Goal: Download file/media

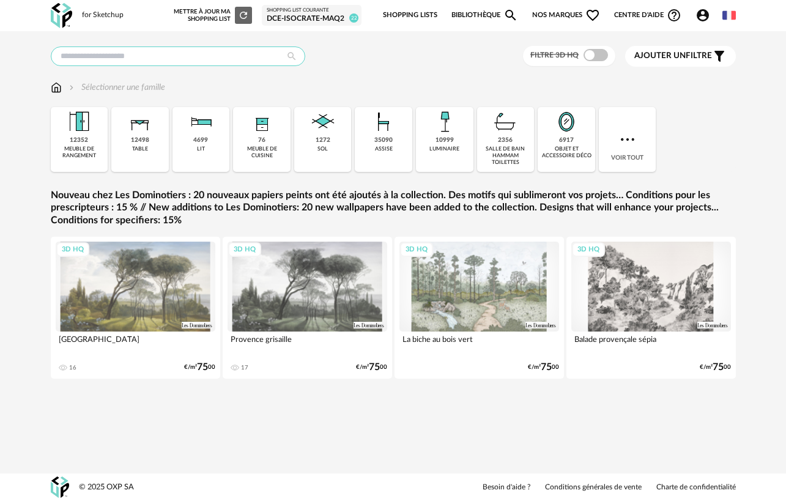
click at [137, 50] on input "text" at bounding box center [178, 56] width 254 height 20
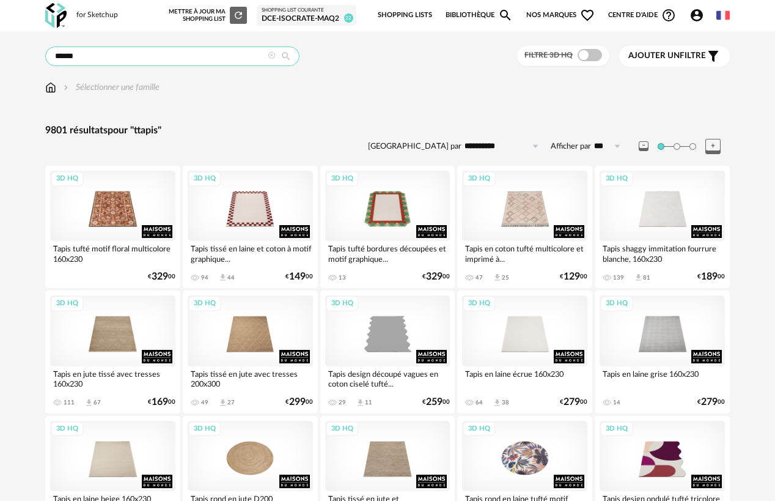
click at [61, 56] on input "******" at bounding box center [172, 56] width 254 height 20
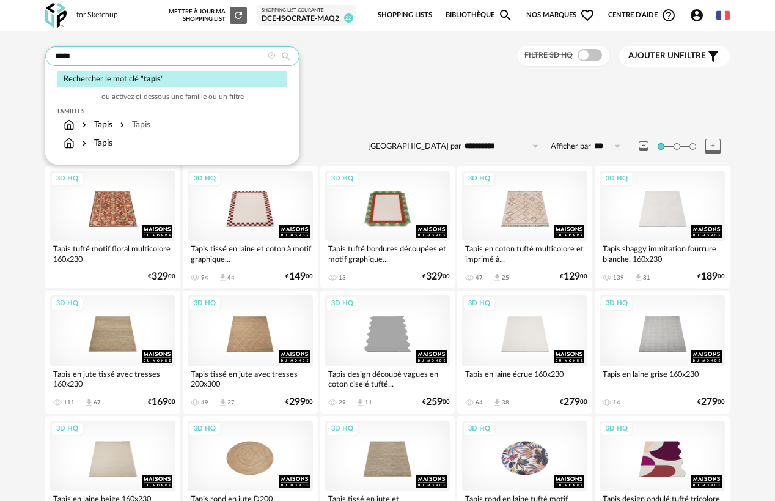
type input "*****"
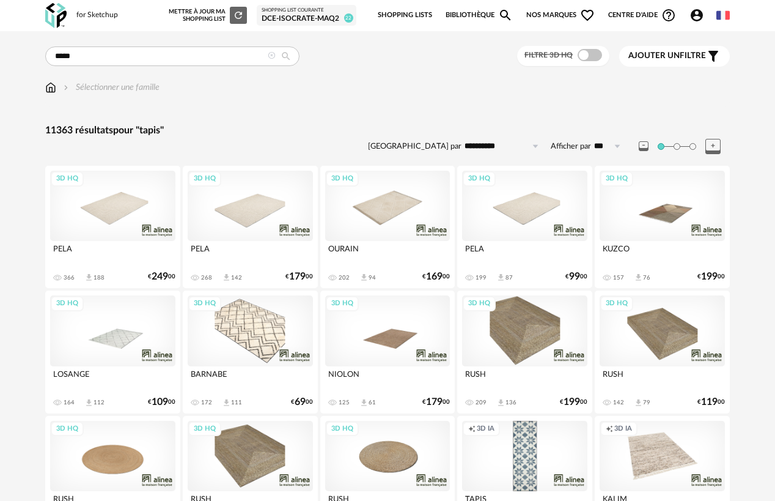
click at [240, 205] on div "3D HQ" at bounding box center [250, 206] width 125 height 70
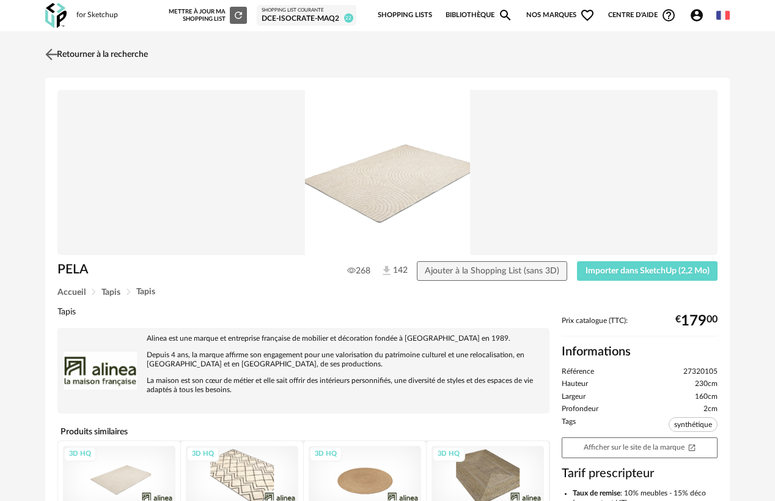
click at [53, 58] on img at bounding box center [52, 54] width 18 height 18
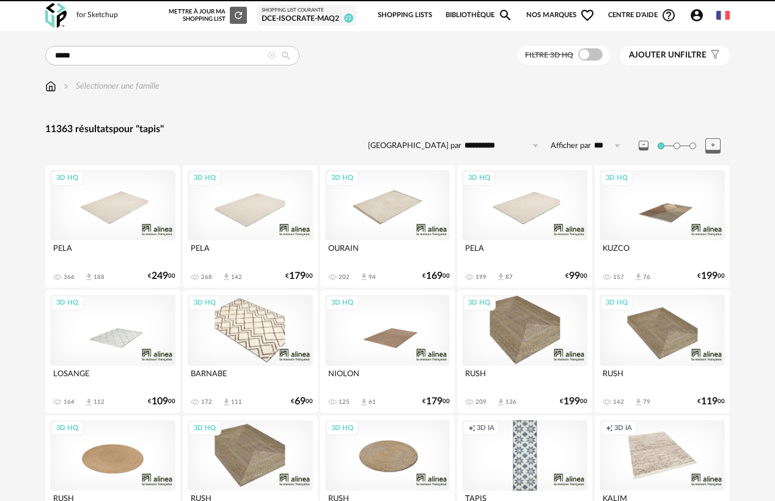
click at [105, 194] on div "3D HQ" at bounding box center [112, 205] width 125 height 70
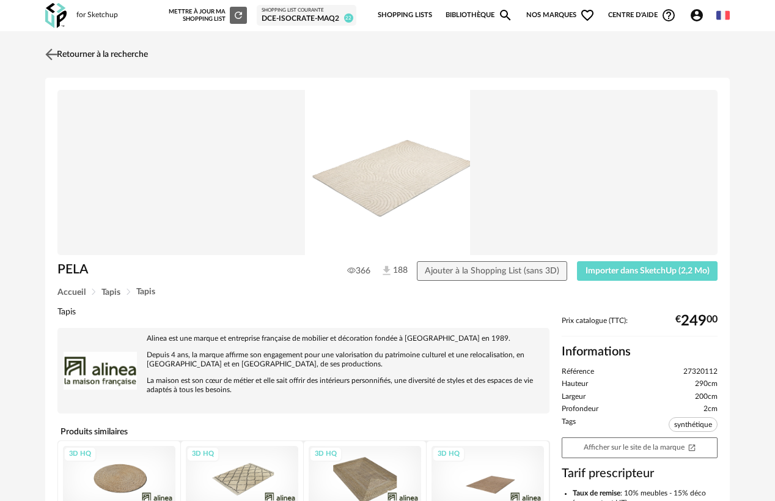
click at [53, 54] on img at bounding box center [52, 54] width 18 height 18
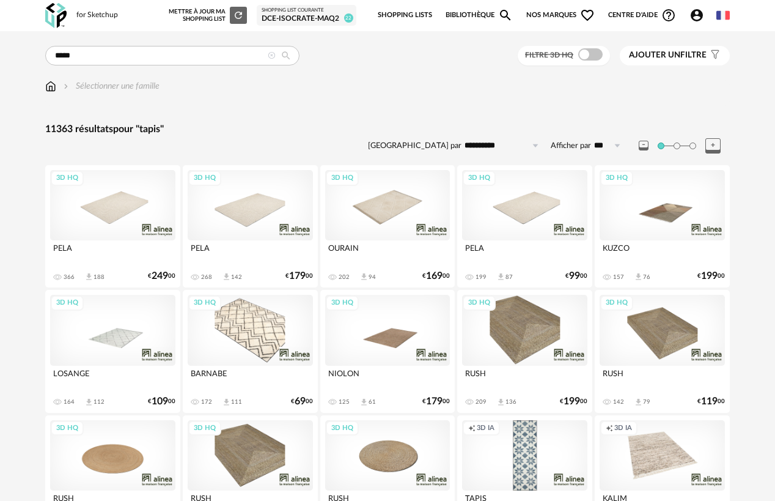
click at [495, 205] on div "3D HQ" at bounding box center [524, 205] width 125 height 70
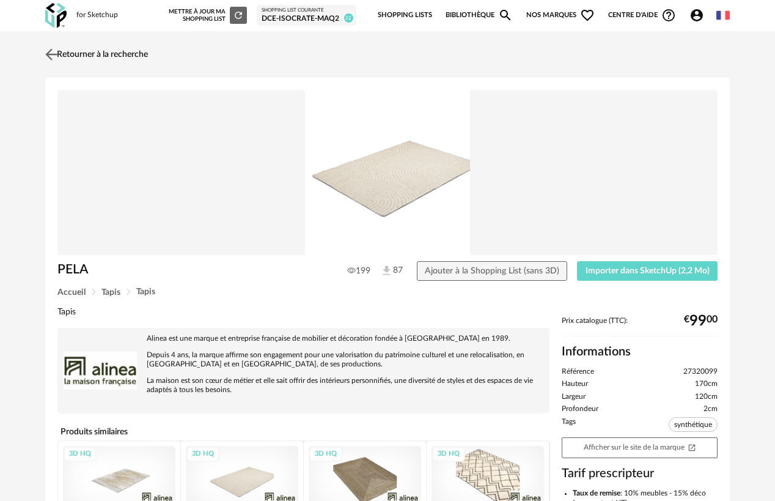
click at [53, 56] on img at bounding box center [52, 54] width 18 height 18
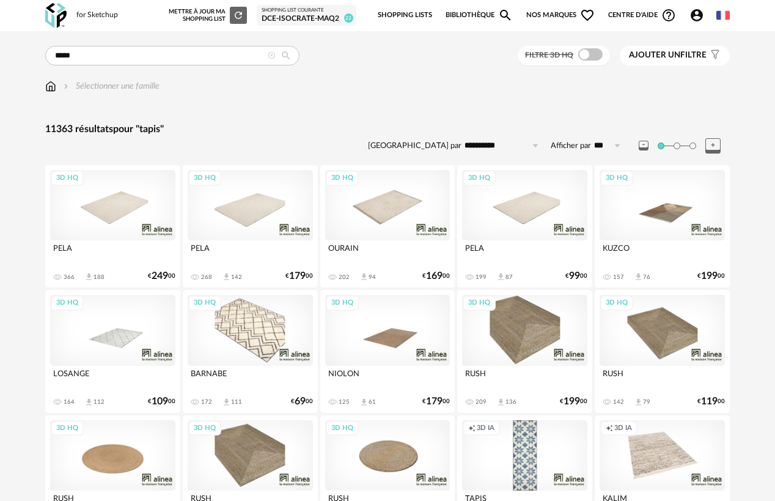
click at [655, 221] on div "3D HQ" at bounding box center [662, 205] width 125 height 70
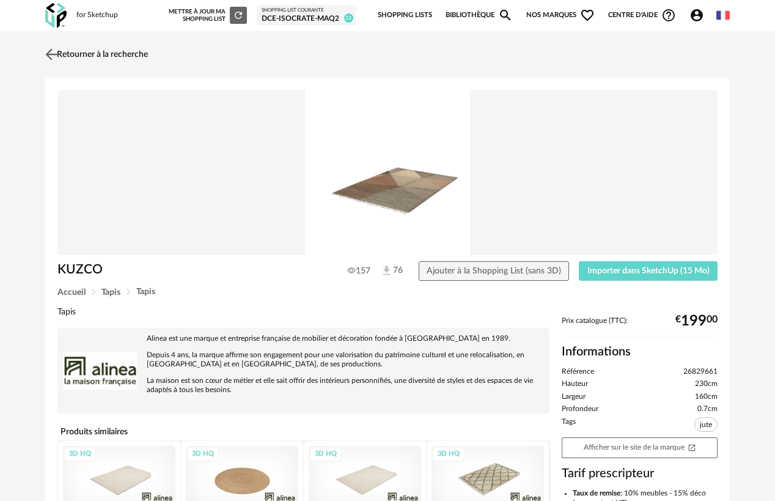
click at [52, 50] on img at bounding box center [52, 54] width 18 height 18
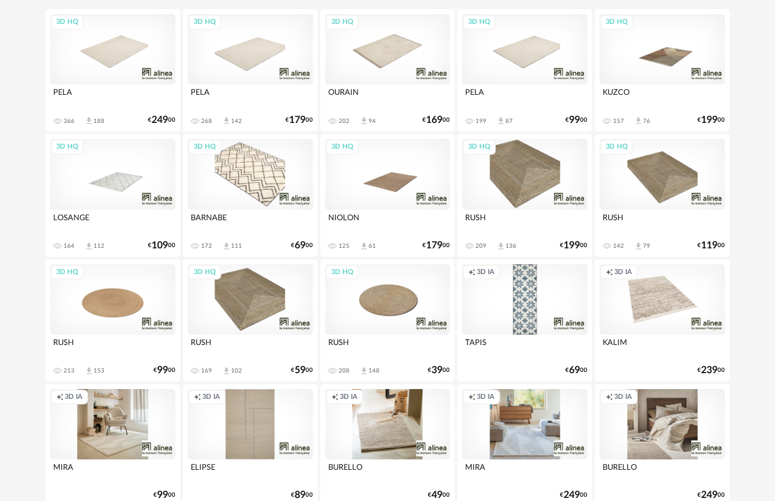
scroll to position [183, 0]
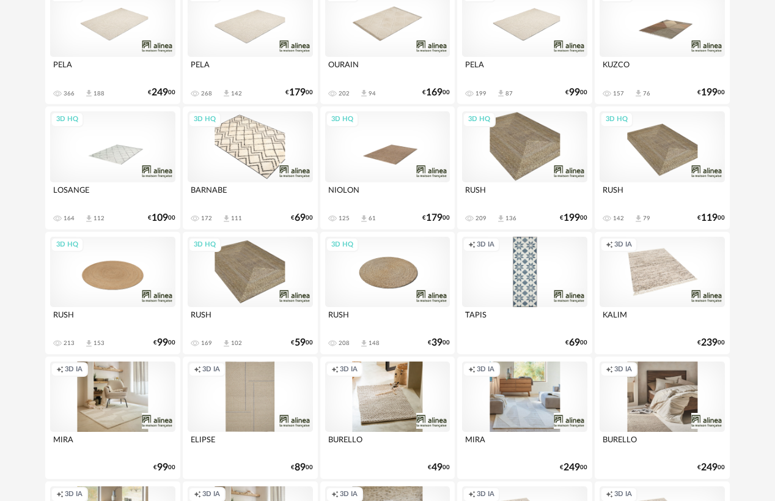
click at [665, 281] on div "Creation icon 3D IA" at bounding box center [662, 272] width 125 height 70
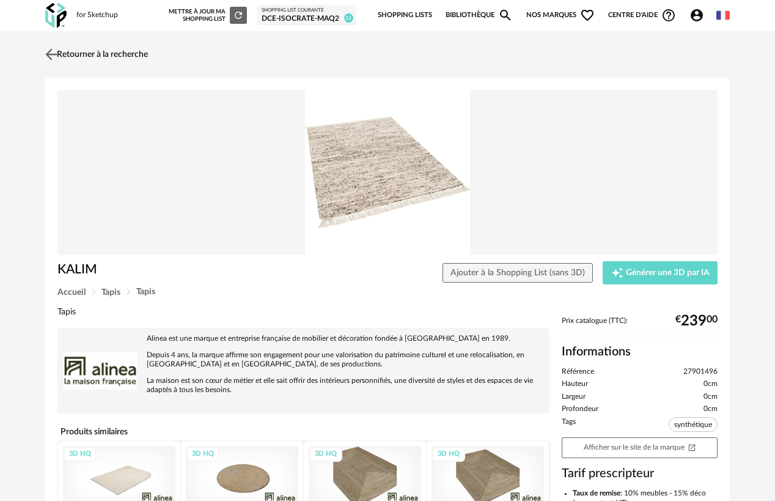
click at [51, 57] on img at bounding box center [52, 54] width 18 height 18
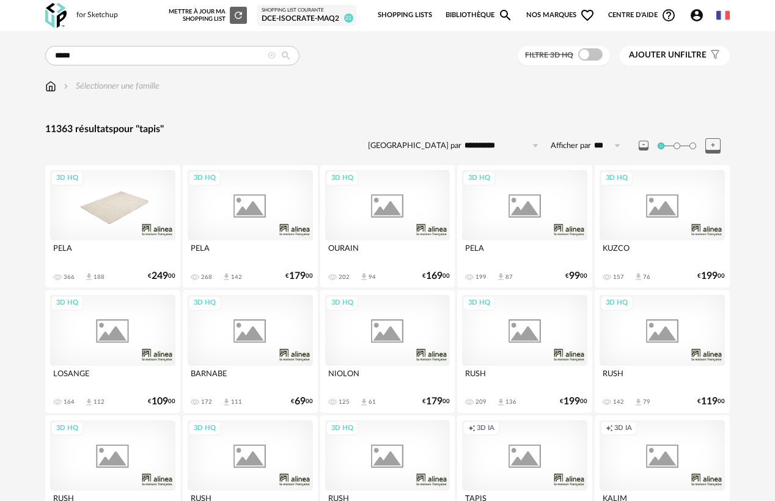
scroll to position [183, 0]
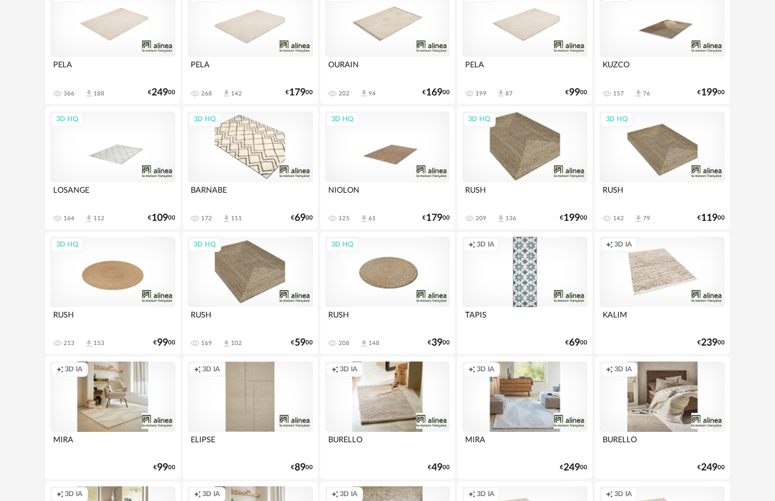
click at [256, 390] on div "Creation icon 3D IA" at bounding box center [250, 396] width 125 height 70
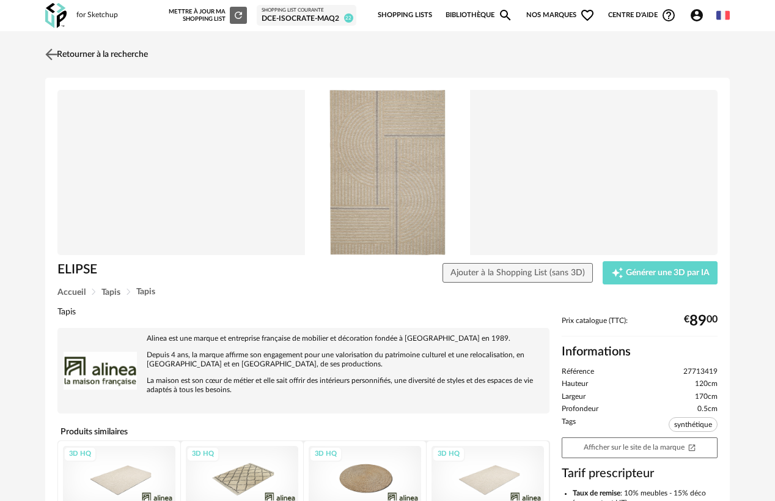
click at [54, 53] on img at bounding box center [52, 54] width 18 height 18
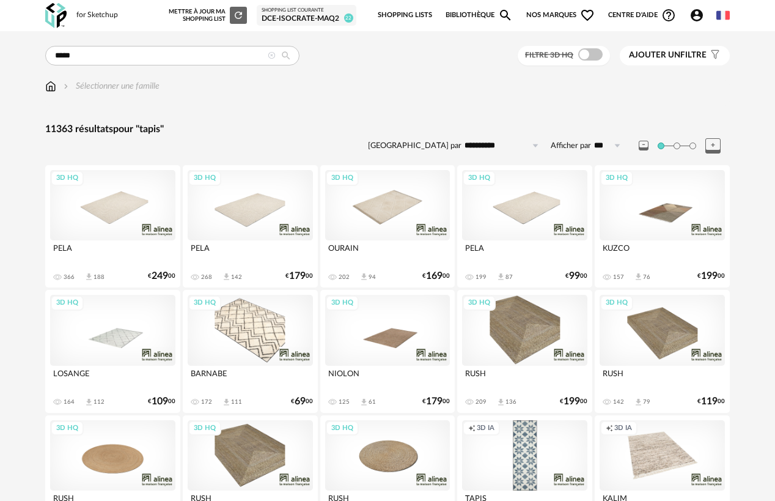
click at [585, 51] on span at bounding box center [591, 54] width 24 height 12
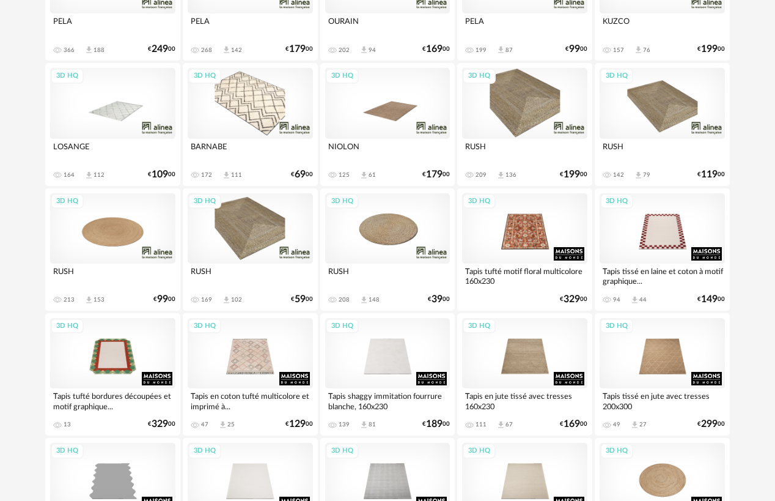
scroll to position [245, 0]
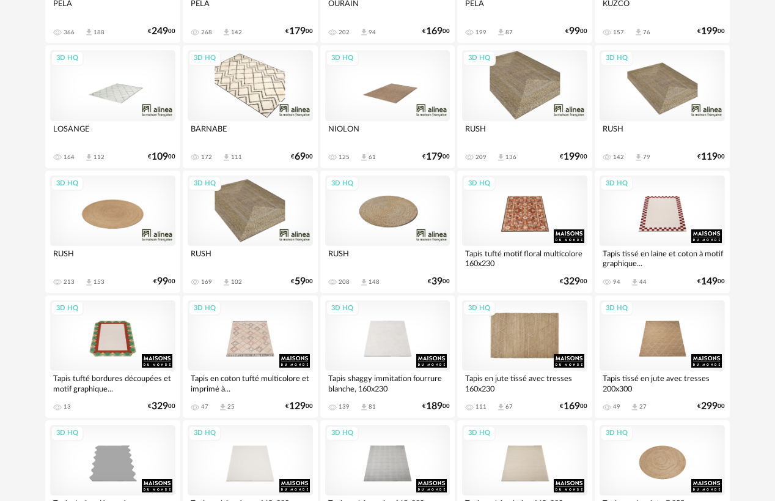
click at [507, 336] on div "3D HQ" at bounding box center [524, 335] width 125 height 70
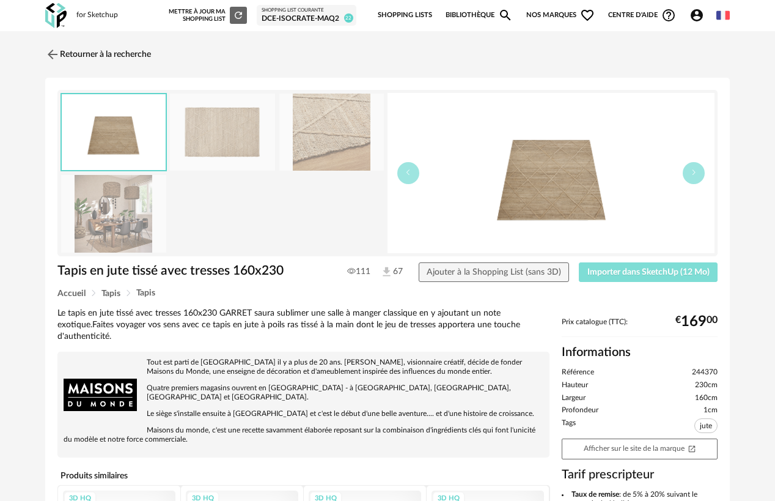
click at [622, 270] on span "Importer dans SketchUp (12 Mo)" at bounding box center [649, 272] width 122 height 9
